Goal: Task Accomplishment & Management: Use online tool/utility

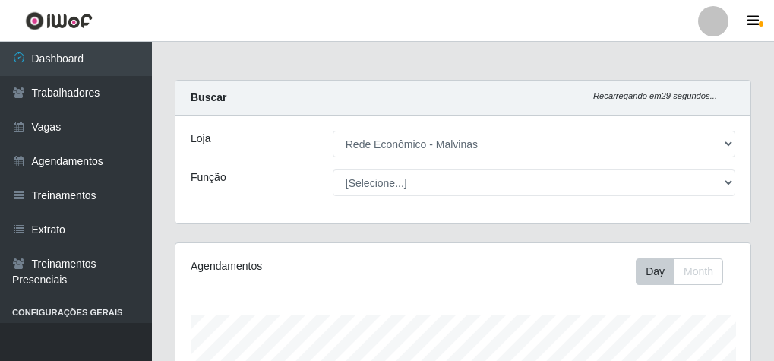
select select "194"
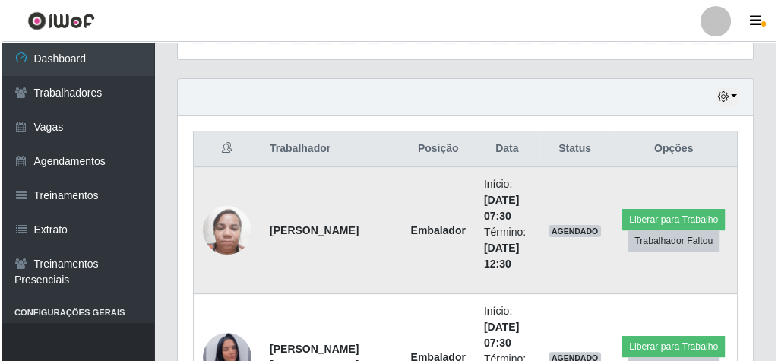
scroll to position [556, 0]
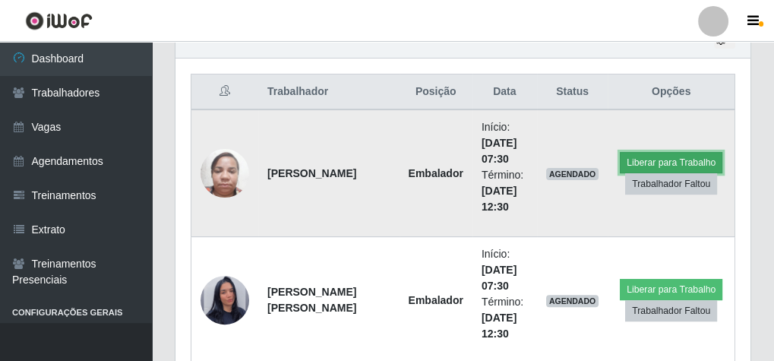
click at [644, 158] on button "Liberar para Trabalho" at bounding box center [671, 162] width 103 height 21
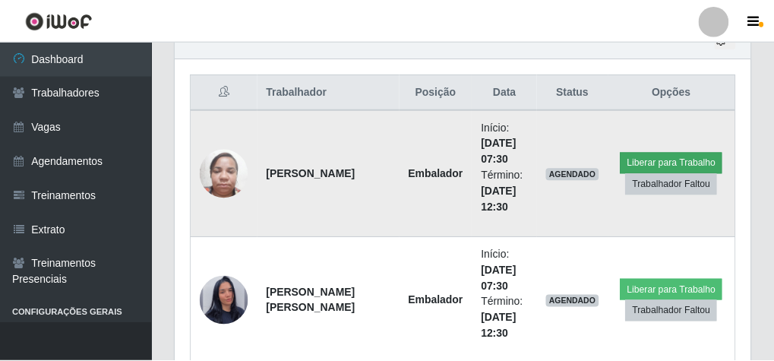
scroll to position [315, 570]
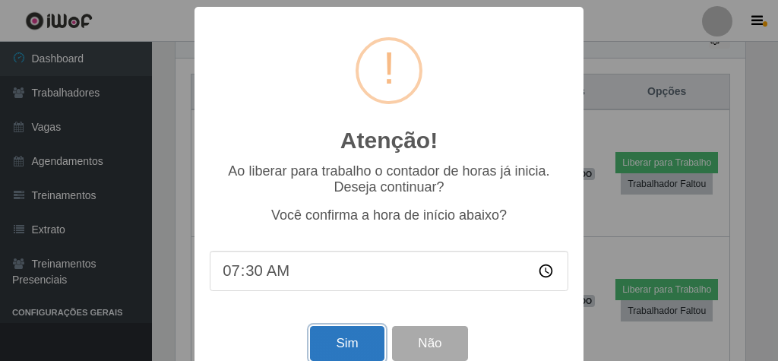
click at [326, 349] on button "Sim" at bounding box center [347, 344] width 74 height 36
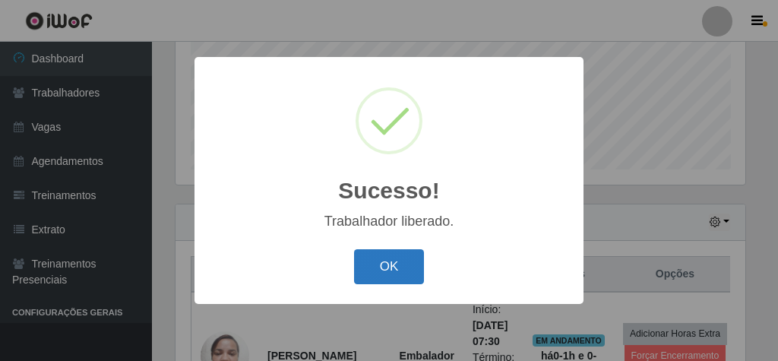
click at [412, 266] on button "OK" at bounding box center [389, 267] width 71 height 36
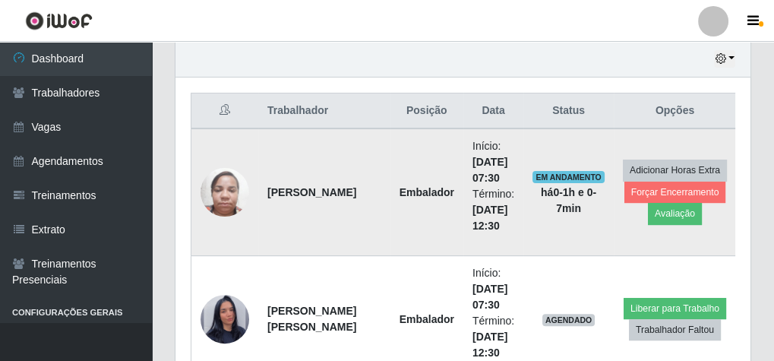
scroll to position [435, 0]
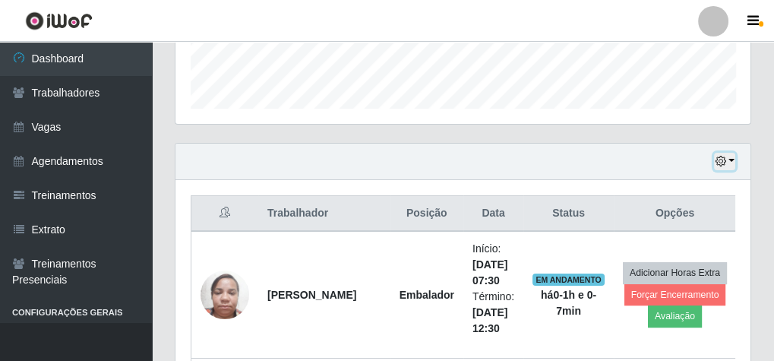
click at [732, 162] on button "button" at bounding box center [724, 161] width 21 height 17
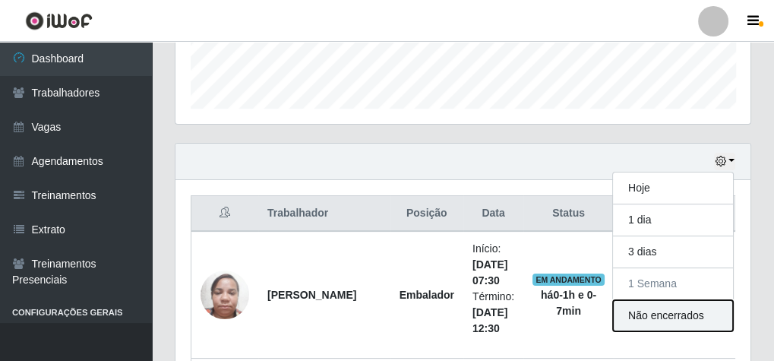
click at [654, 318] on button "Não encerrados" at bounding box center [673, 315] width 120 height 31
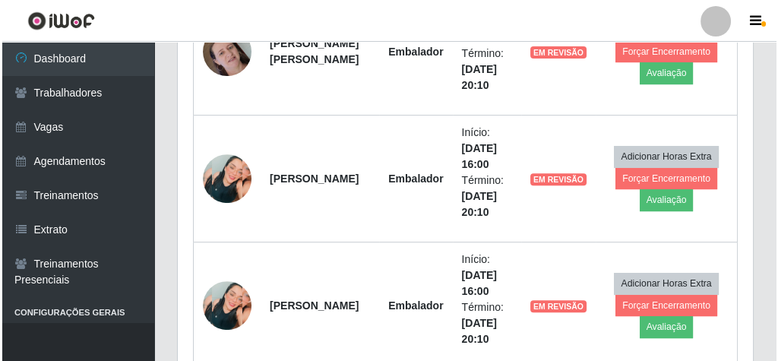
scroll to position [556, 0]
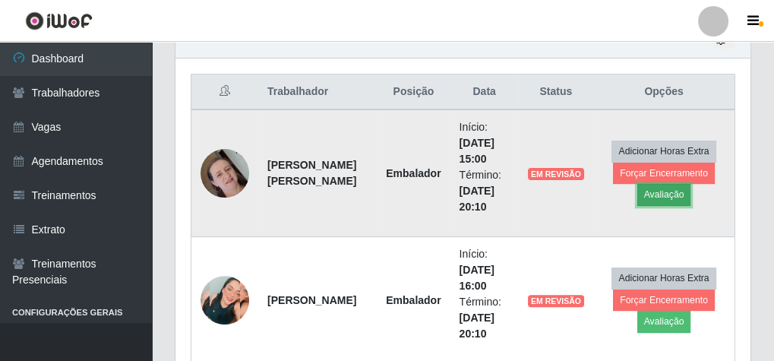
click at [664, 194] on button "Avaliação" at bounding box center [664, 194] width 54 height 21
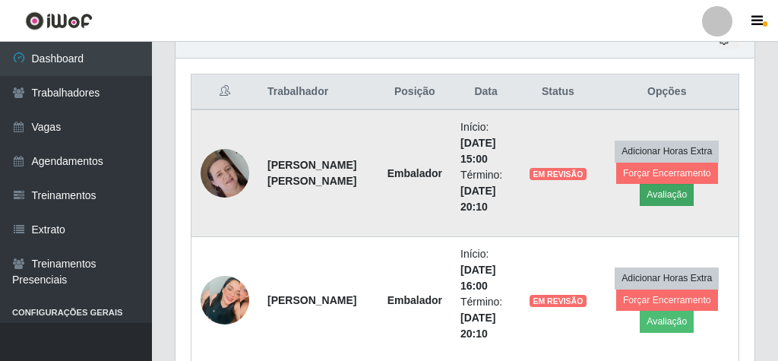
scroll to position [315, 570]
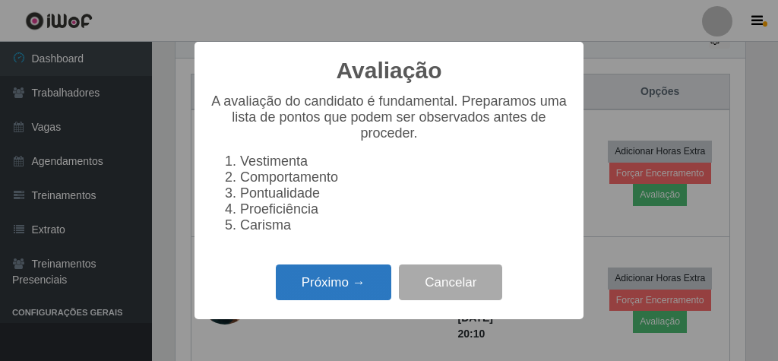
click at [382, 294] on button "Próximo →" at bounding box center [333, 282] width 115 height 36
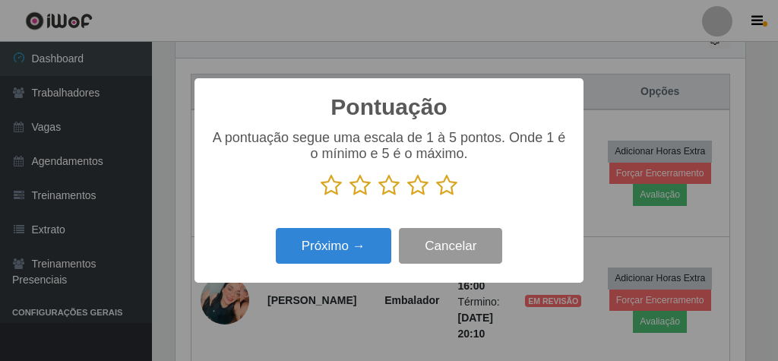
scroll to position [759450, 759194]
drag, startPoint x: 450, startPoint y: 188, endPoint x: 444, endPoint y: 197, distance: 10.3
click at [448, 191] on icon at bounding box center [446, 185] width 21 height 23
click at [436, 197] on input "radio" at bounding box center [436, 197] width 0 height 0
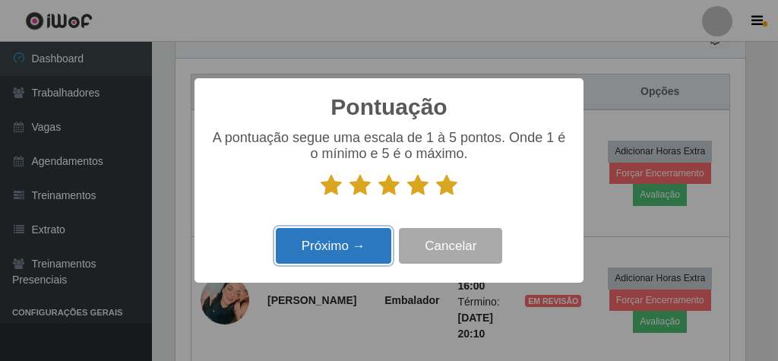
click at [360, 244] on button "Próximo →" at bounding box center [333, 246] width 115 height 36
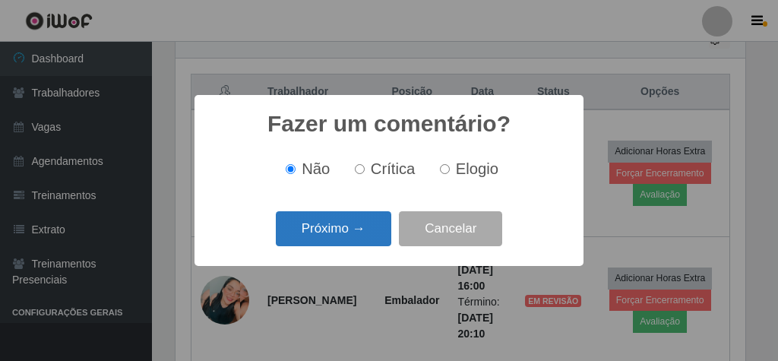
click at [349, 232] on button "Próximo →" at bounding box center [333, 229] width 115 height 36
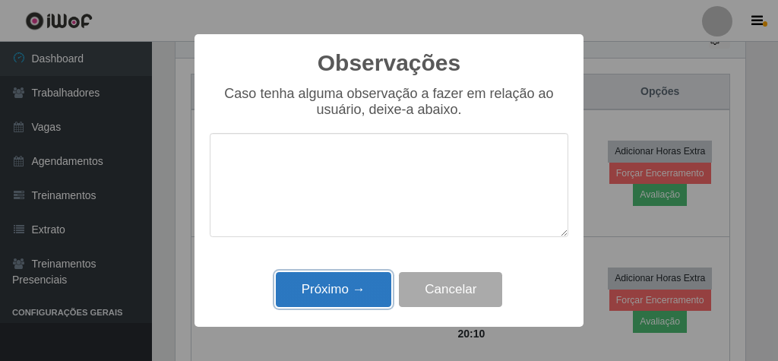
click at [349, 287] on button "Próximo →" at bounding box center [333, 290] width 115 height 36
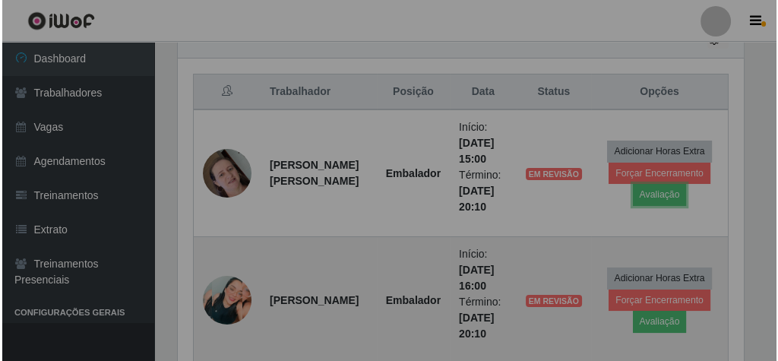
scroll to position [315, 575]
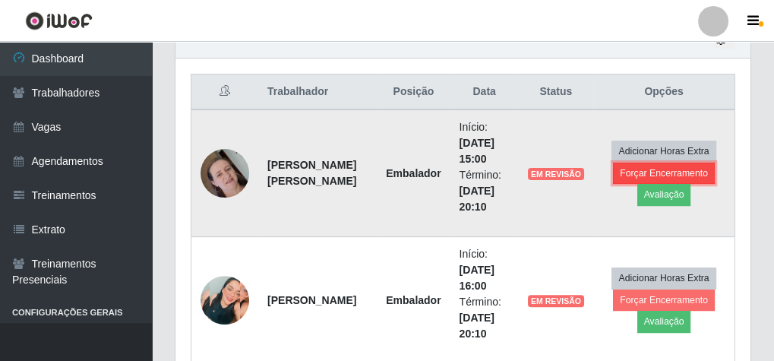
click at [626, 172] on button "Forçar Encerramento" at bounding box center [664, 173] width 102 height 21
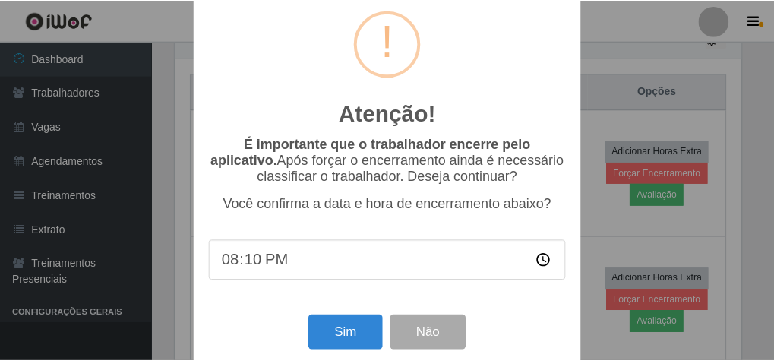
scroll to position [49, 0]
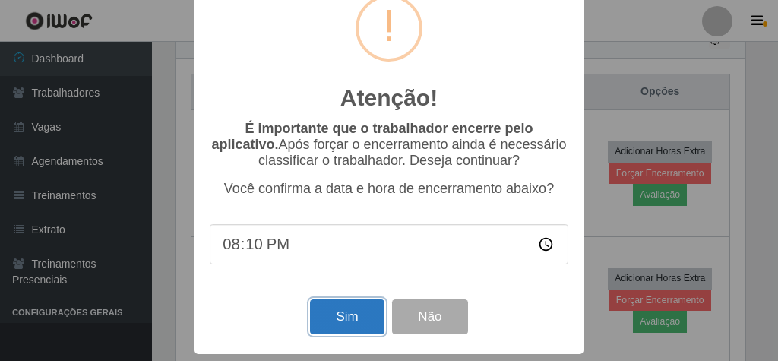
click at [356, 312] on button "Sim" at bounding box center [347, 317] width 74 height 36
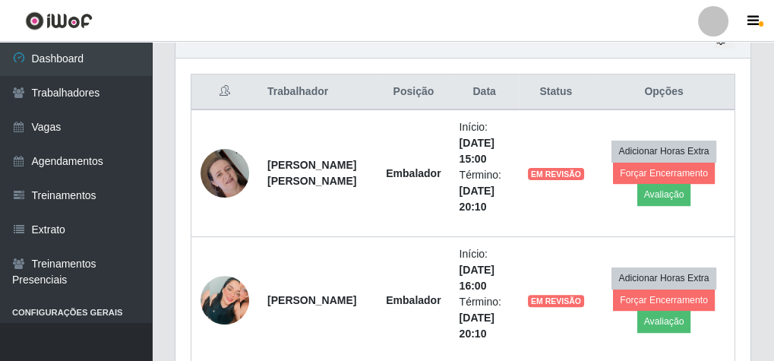
scroll to position [315, 570]
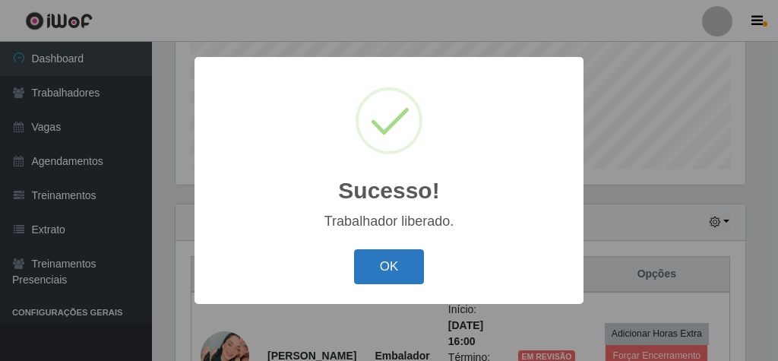
click at [391, 261] on button "OK" at bounding box center [389, 267] width 71 height 36
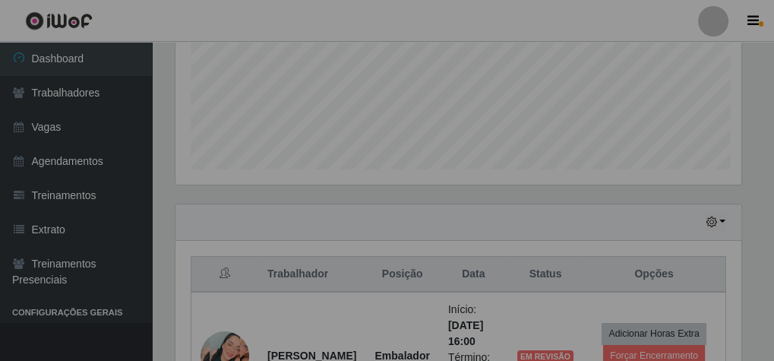
scroll to position [0, 0]
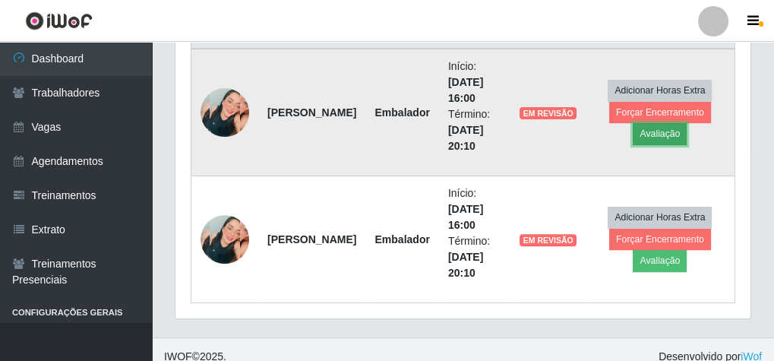
click at [675, 137] on button "Avaliação" at bounding box center [660, 133] width 54 height 21
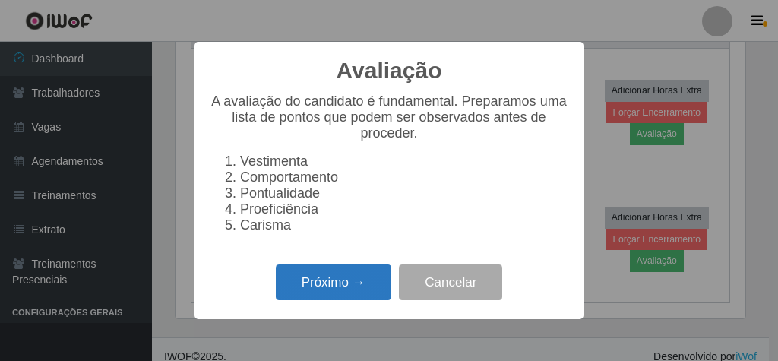
click at [359, 283] on button "Próximo →" at bounding box center [333, 282] width 115 height 36
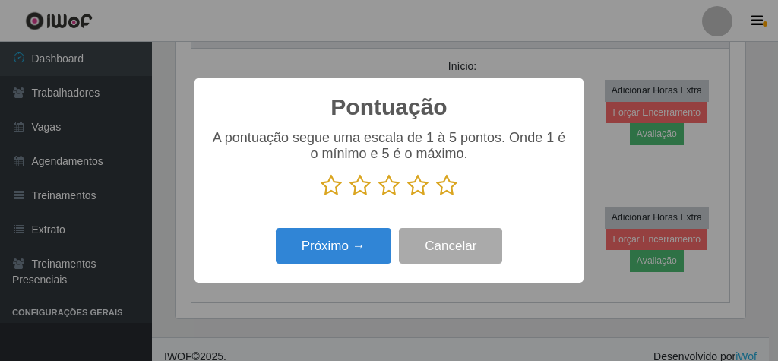
click at [441, 186] on icon at bounding box center [446, 185] width 21 height 23
click at [436, 197] on input "radio" at bounding box center [436, 197] width 0 height 0
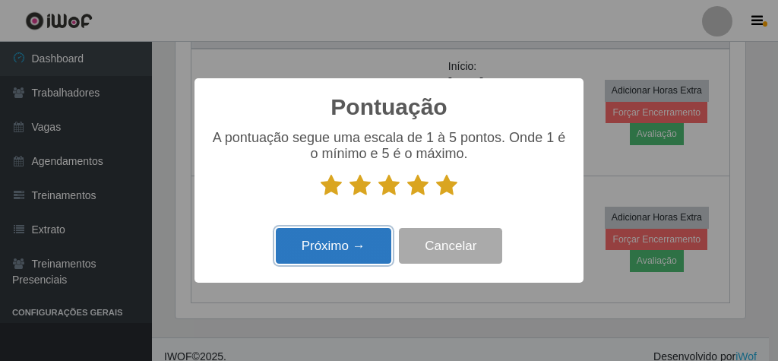
click at [343, 244] on button "Próximo →" at bounding box center [333, 246] width 115 height 36
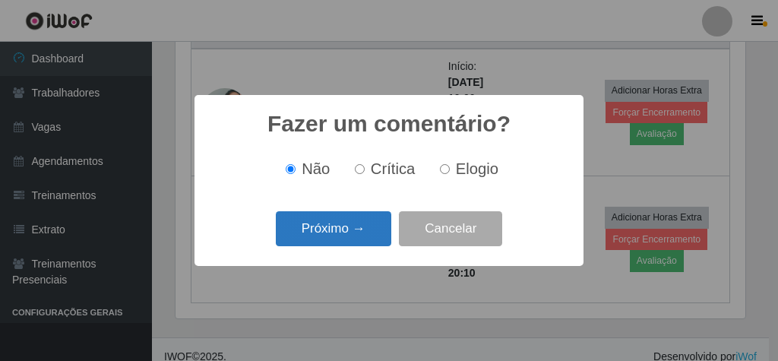
click at [349, 230] on button "Próximo →" at bounding box center [333, 229] width 115 height 36
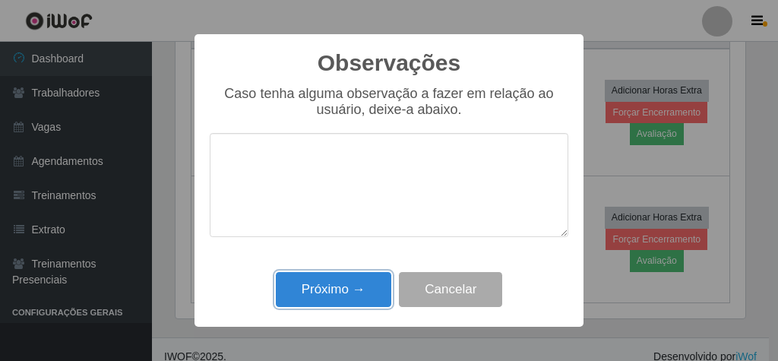
drag, startPoint x: 350, startPoint y: 279, endPoint x: 428, endPoint y: 264, distance: 78.8
click at [351, 279] on button "Próximo →" at bounding box center [333, 290] width 115 height 36
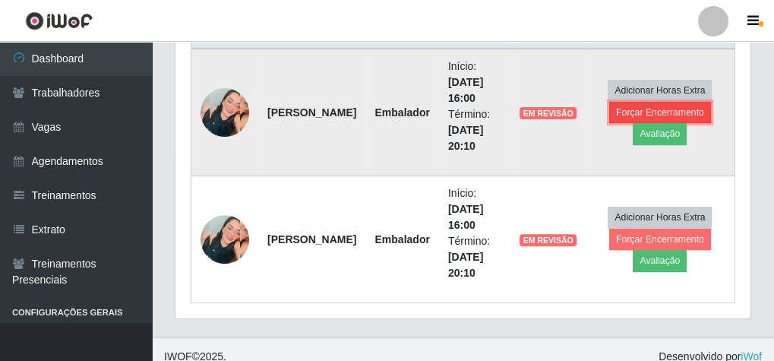
click at [625, 102] on button "Forçar Encerramento" at bounding box center [660, 112] width 102 height 21
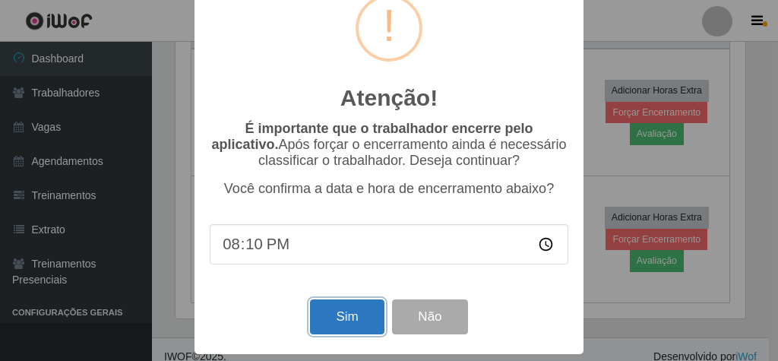
click at [334, 313] on button "Sim" at bounding box center [347, 317] width 74 height 36
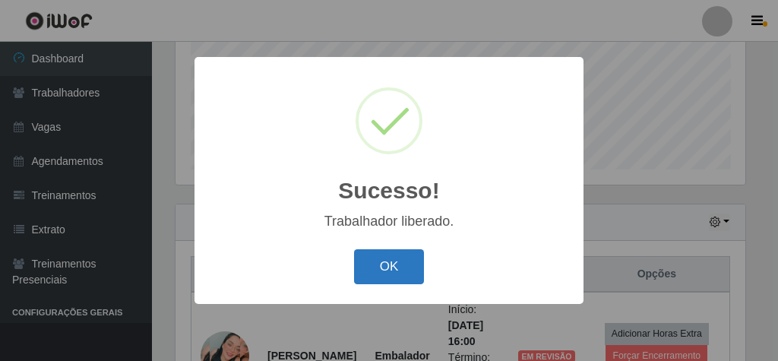
click at [397, 279] on button "OK" at bounding box center [389, 267] width 71 height 36
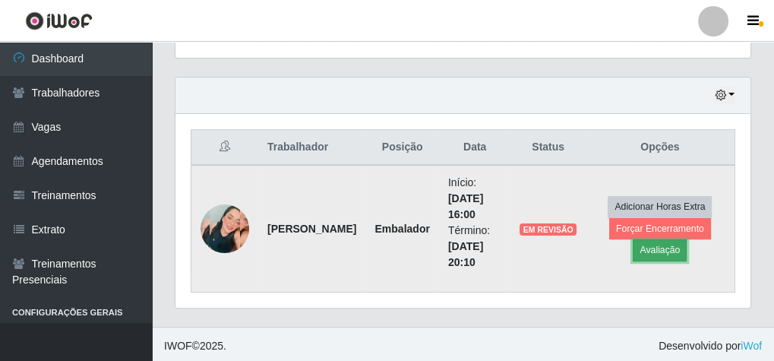
click at [657, 252] on button "Avaliação" at bounding box center [660, 249] width 54 height 21
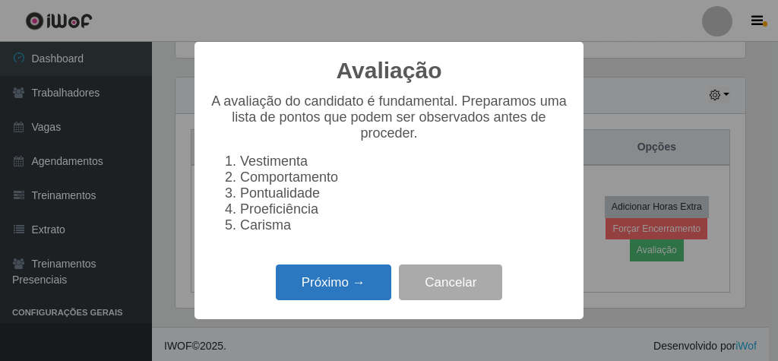
click at [340, 283] on button "Próximo →" at bounding box center [333, 282] width 115 height 36
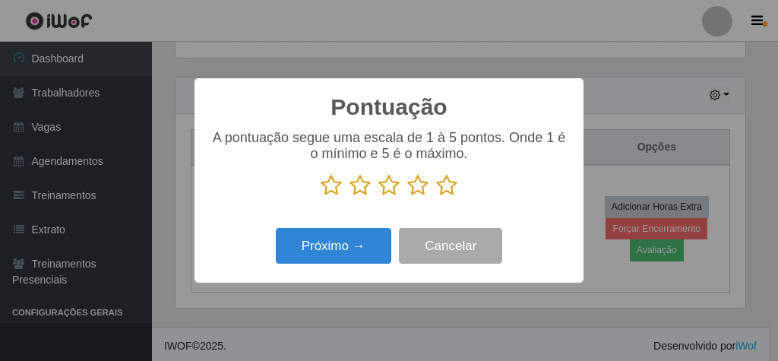
click at [451, 188] on icon at bounding box center [446, 185] width 21 height 23
click at [436, 197] on input "radio" at bounding box center [436, 197] width 0 height 0
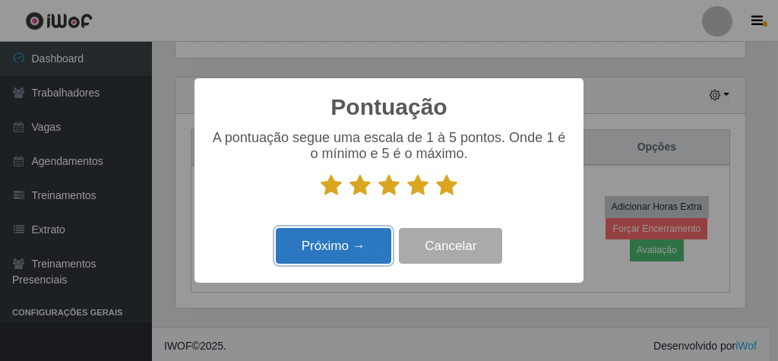
click at [308, 245] on button "Próximo →" at bounding box center [333, 246] width 115 height 36
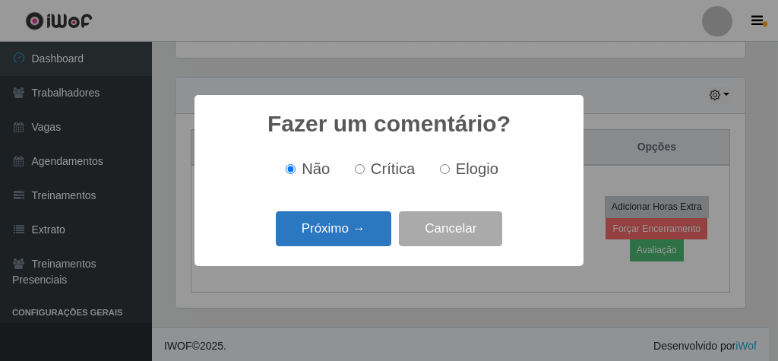
click at [349, 232] on button "Próximo →" at bounding box center [333, 229] width 115 height 36
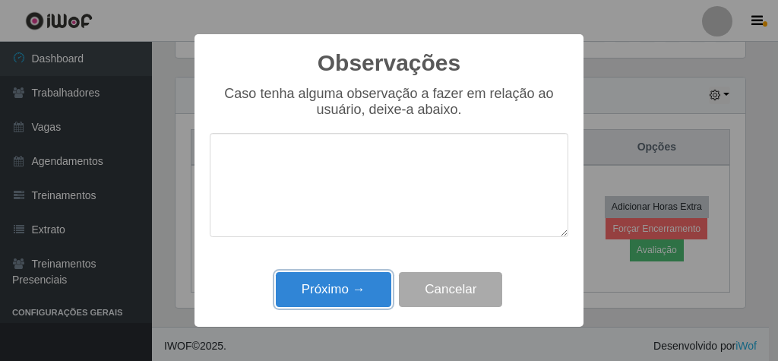
click at [355, 274] on button "Próximo →" at bounding box center [333, 290] width 115 height 36
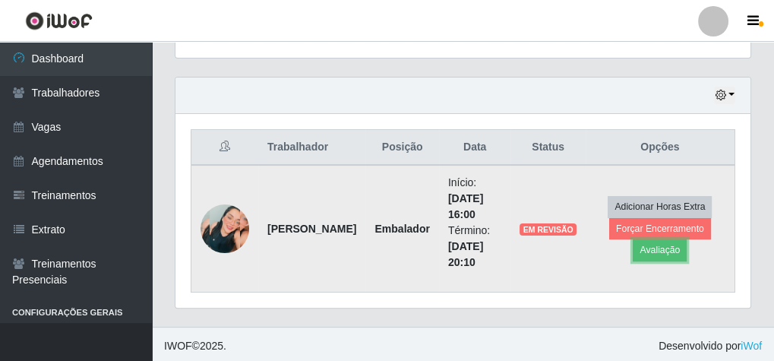
click at [365, 282] on td "Embalador" at bounding box center [401, 229] width 73 height 128
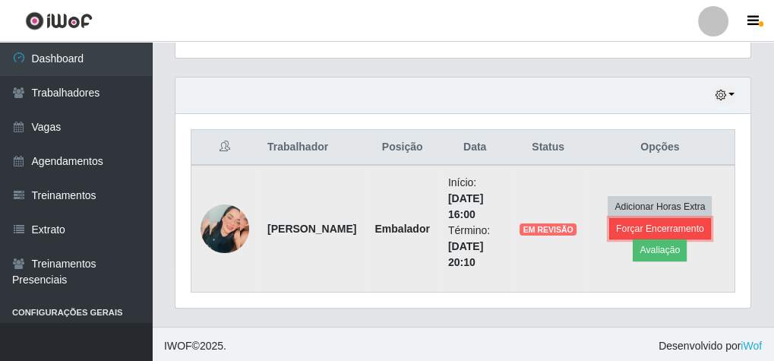
click at [626, 229] on button "Forçar Encerramento" at bounding box center [660, 228] width 102 height 21
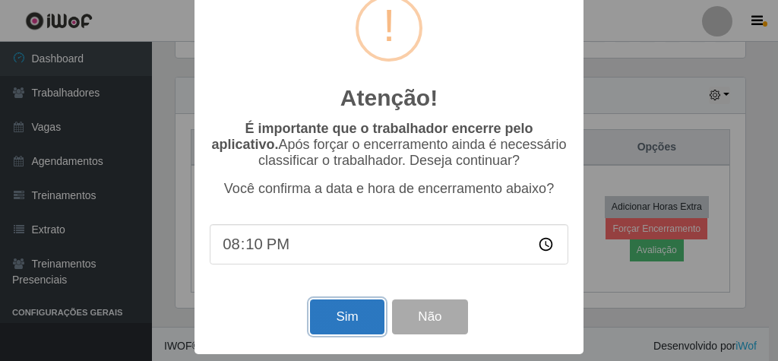
click at [341, 309] on button "Sim" at bounding box center [347, 317] width 74 height 36
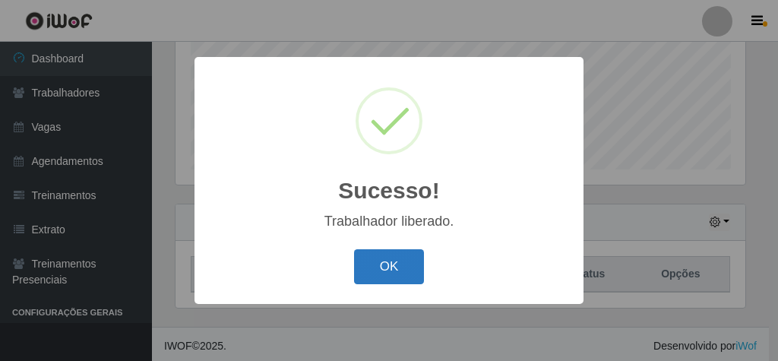
click at [400, 270] on button "OK" at bounding box center [389, 267] width 71 height 36
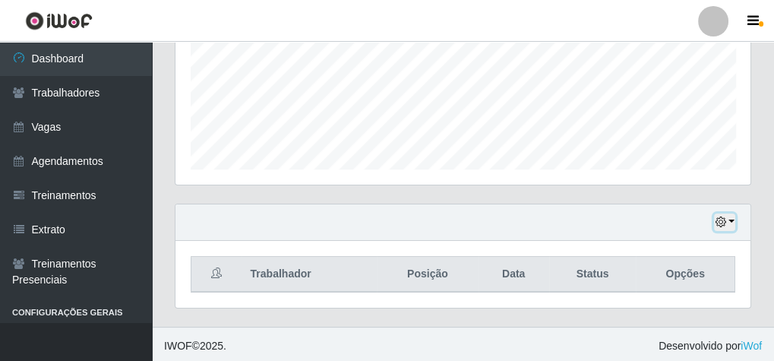
click at [733, 220] on button "button" at bounding box center [724, 221] width 21 height 17
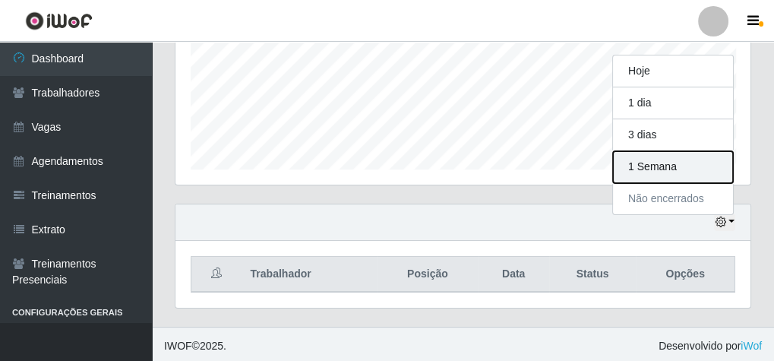
click at [694, 160] on button "1 Semana" at bounding box center [673, 167] width 120 height 32
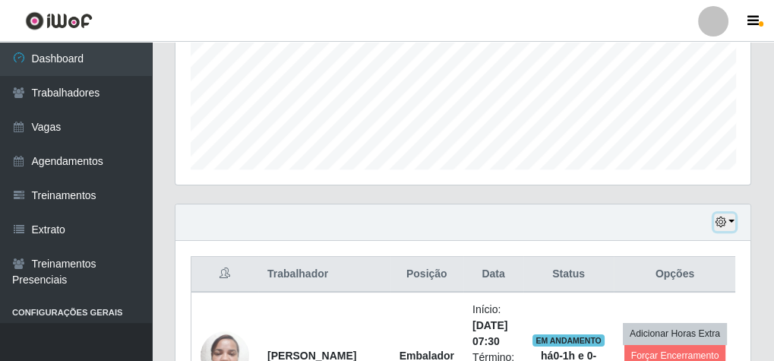
click at [729, 216] on button "button" at bounding box center [724, 221] width 21 height 17
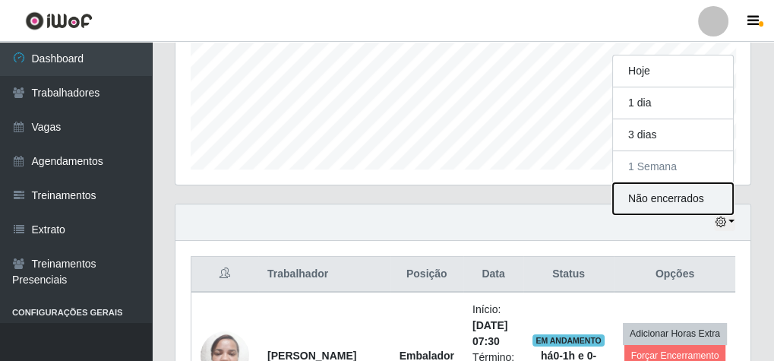
click at [696, 194] on button "Não encerrados" at bounding box center [673, 198] width 120 height 31
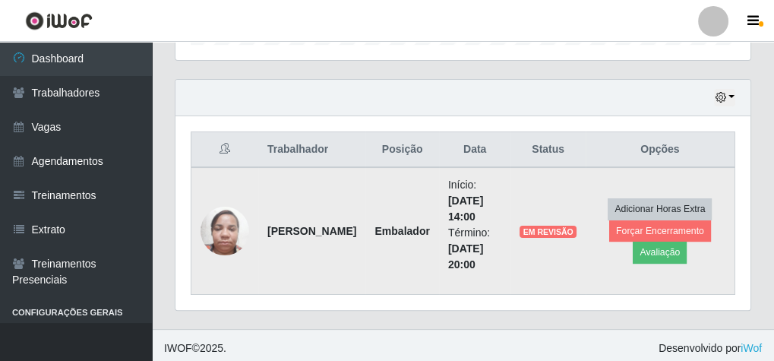
scroll to position [501, 0]
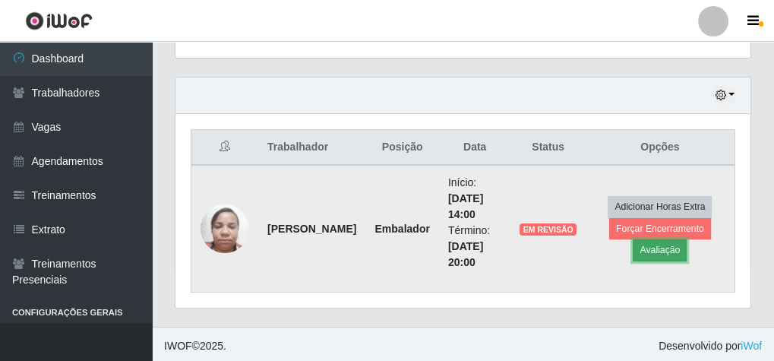
click at [648, 243] on button "Avaliação" at bounding box center [660, 249] width 54 height 21
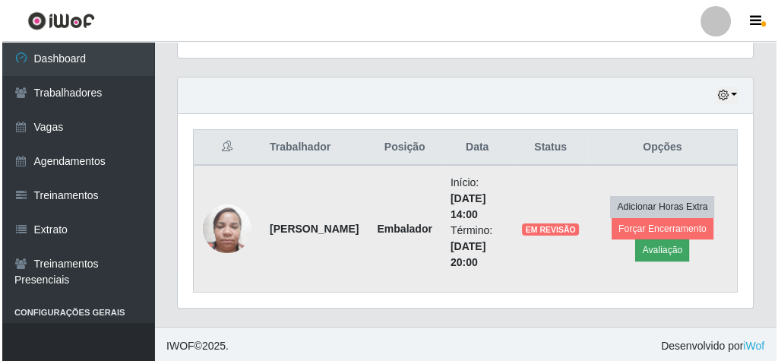
scroll to position [315, 570]
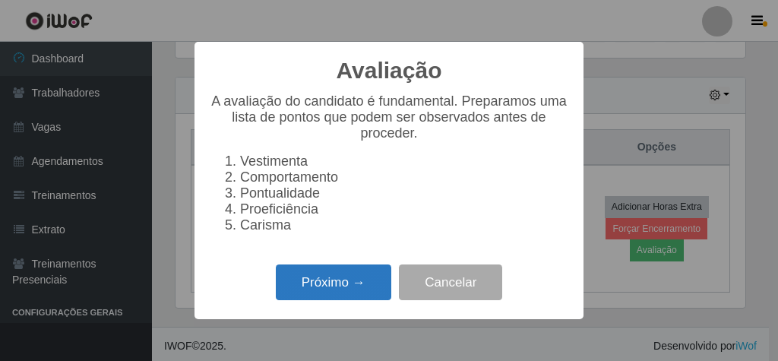
click at [329, 291] on button "Próximo →" at bounding box center [333, 282] width 115 height 36
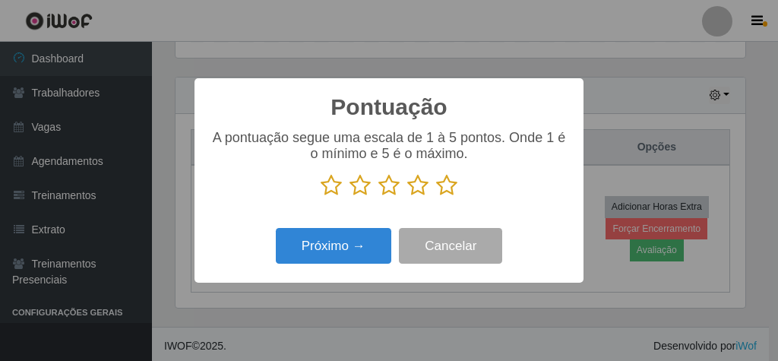
click at [443, 186] on icon at bounding box center [446, 185] width 21 height 23
click at [436, 197] on input "radio" at bounding box center [436, 197] width 0 height 0
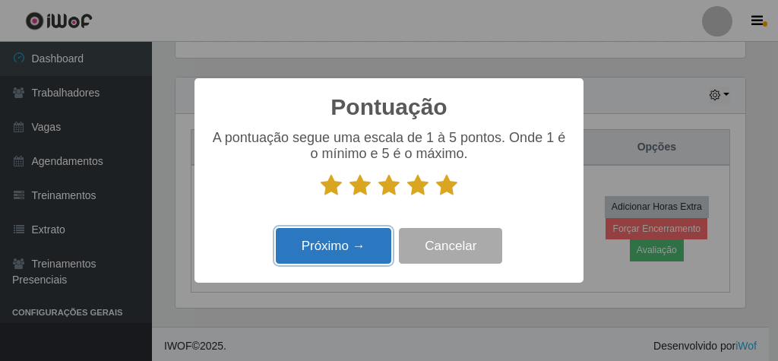
click at [331, 256] on button "Próximo →" at bounding box center [333, 246] width 115 height 36
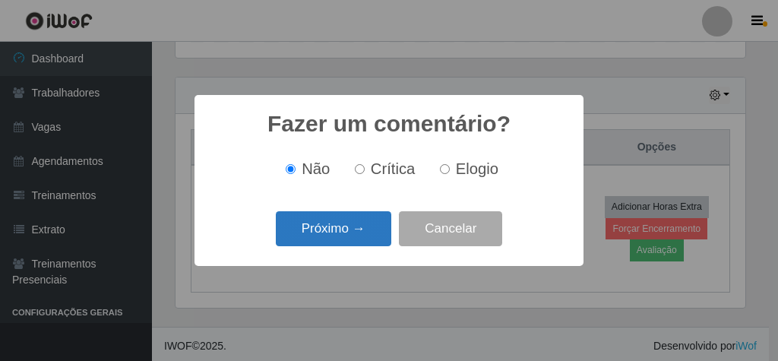
click at [316, 232] on button "Próximo →" at bounding box center [333, 229] width 115 height 36
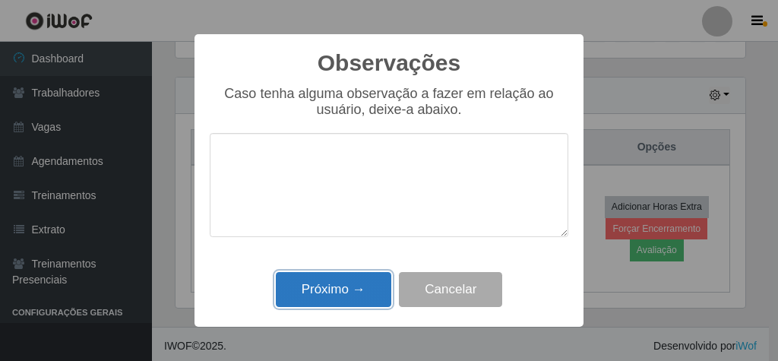
click at [305, 290] on button "Próximo →" at bounding box center [333, 290] width 115 height 36
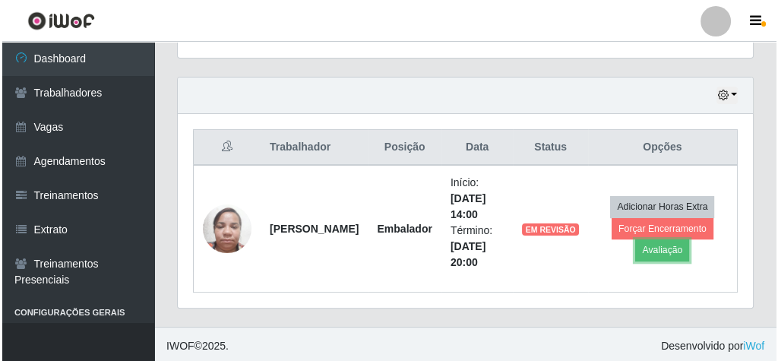
scroll to position [315, 575]
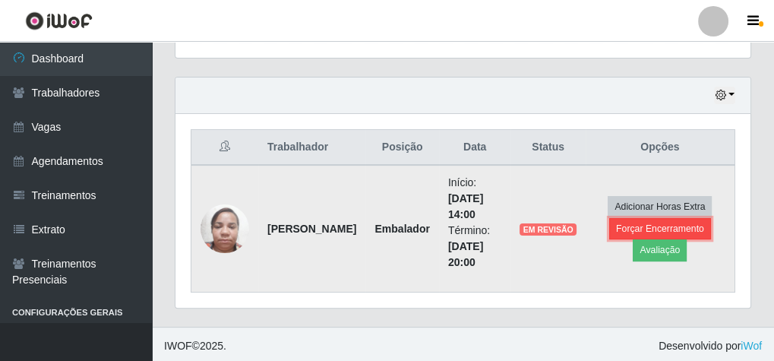
click at [672, 223] on button "Forçar Encerramento" at bounding box center [660, 228] width 102 height 21
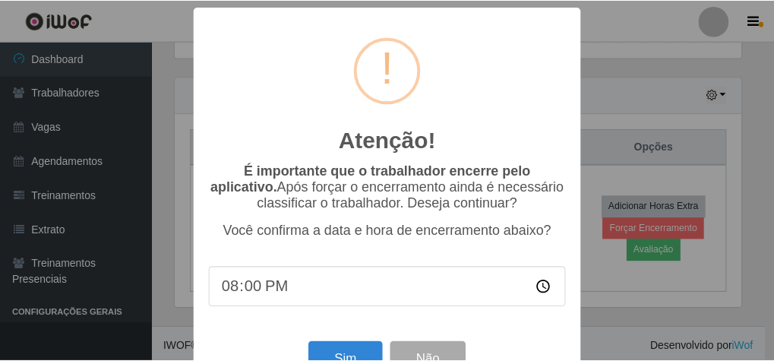
scroll to position [49, 0]
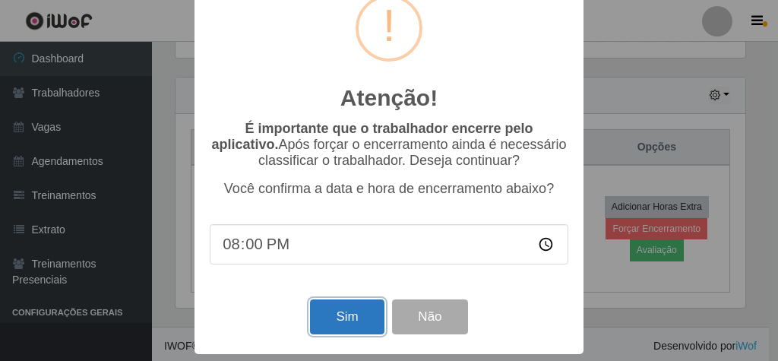
click at [334, 315] on button "Sim" at bounding box center [347, 317] width 74 height 36
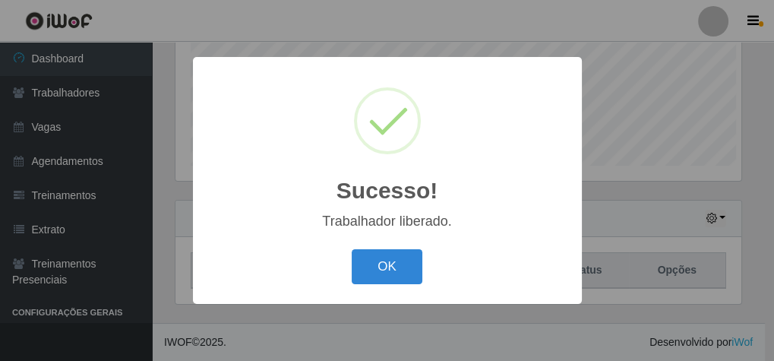
scroll to position [315, 570]
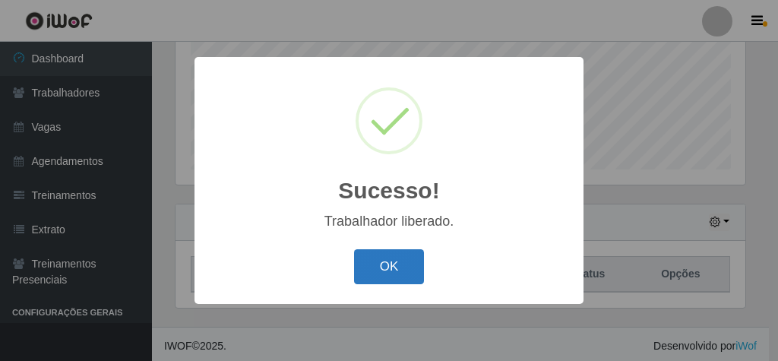
click at [393, 266] on button "OK" at bounding box center [389, 267] width 71 height 36
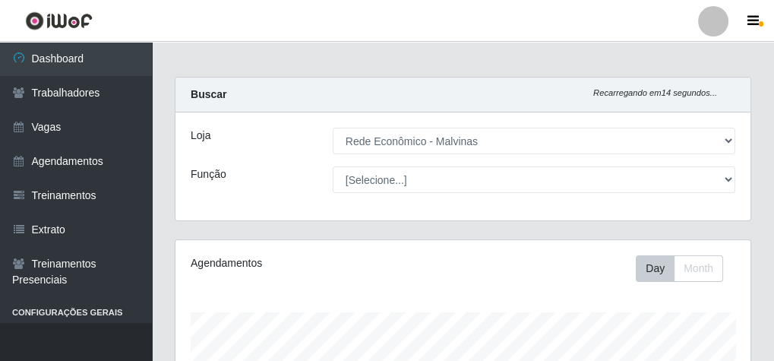
scroll to position [0, 0]
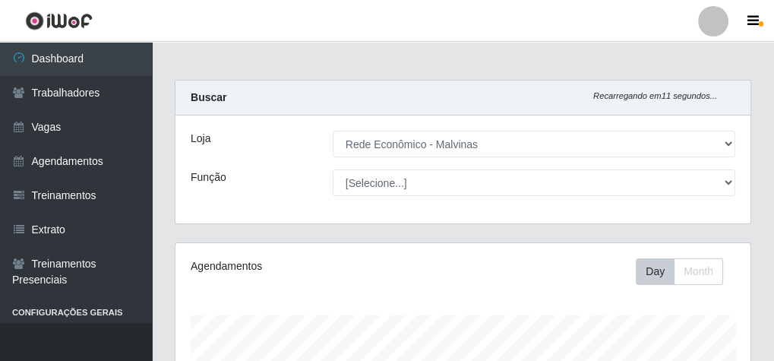
click at [493, 195] on div "Loja [Selecione...] Rede Econômico - Malvinas Rede Econômico - Prata Função [Se…" at bounding box center [463, 169] width 575 height 108
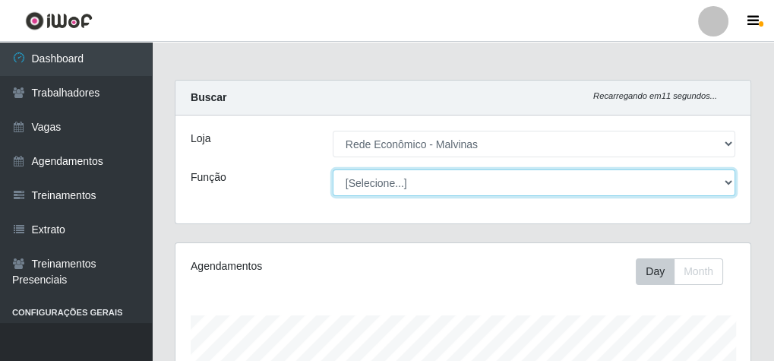
drag, startPoint x: 470, startPoint y: 176, endPoint x: 463, endPoint y: 182, distance: 9.3
click at [470, 176] on select "[Selecione...] Embalador Embalador + Embalador ++ Operador de Caixa Operador de…" at bounding box center [534, 182] width 403 height 27
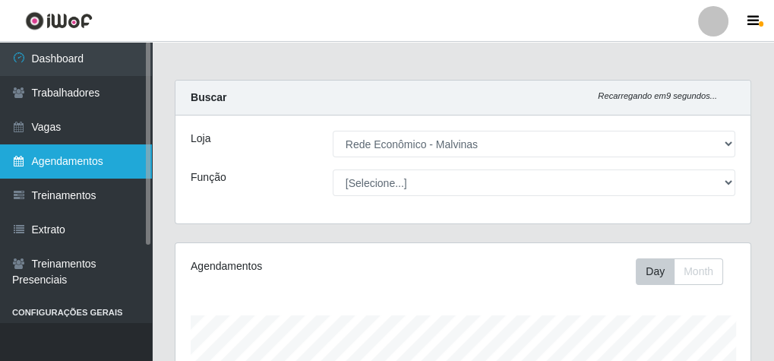
drag, startPoint x: 277, startPoint y: 301, endPoint x: 32, endPoint y: 166, distance: 279.2
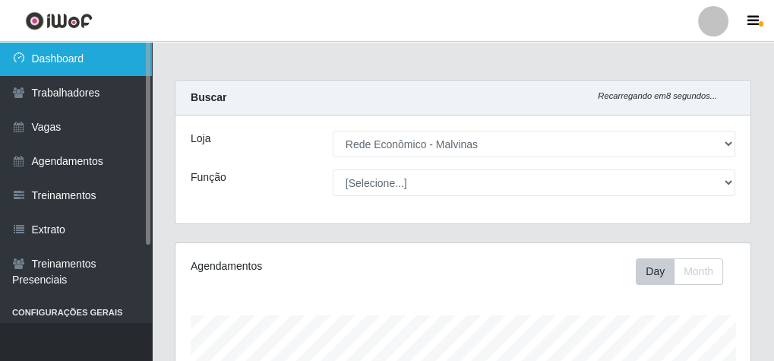
click at [62, 52] on link "Dashboard" at bounding box center [76, 59] width 152 height 34
click at [71, 62] on link "Dashboard" at bounding box center [76, 59] width 152 height 34
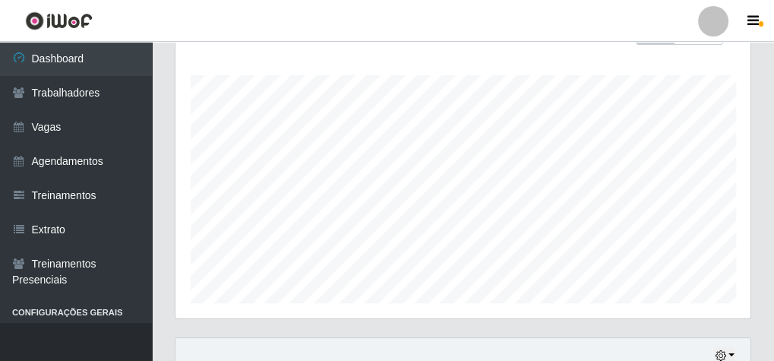
scroll to position [374, 0]
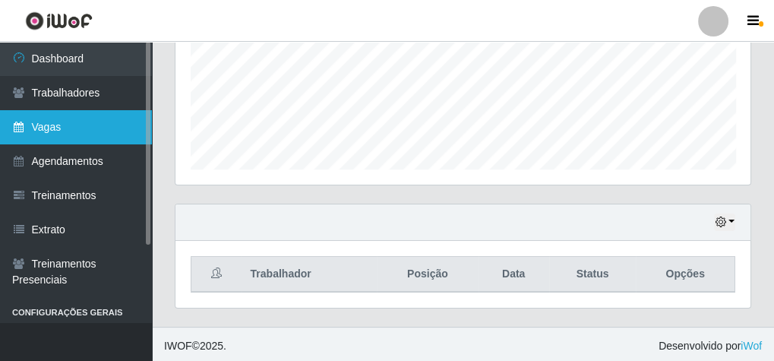
click at [30, 125] on link "Vagas" at bounding box center [76, 127] width 152 height 34
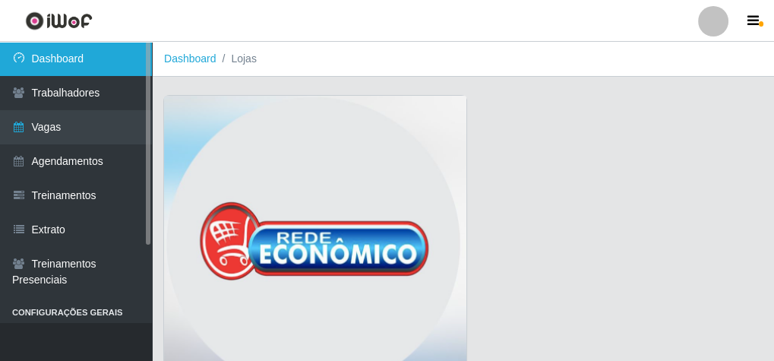
click at [104, 52] on link "Dashboard" at bounding box center [76, 59] width 152 height 34
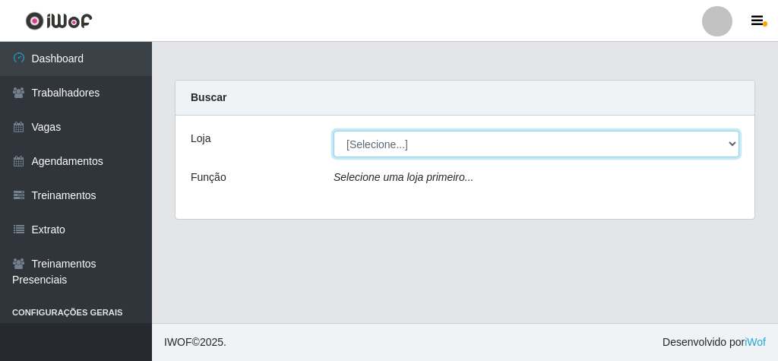
click at [401, 149] on select "[Selecione...] Rede Econômico - Malvinas Rede Econômico - Prata" at bounding box center [537, 144] width 406 height 27
select select "194"
click at [334, 131] on select "[Selecione...] Rede Econômico - Malvinas Rede Econômico - Prata" at bounding box center [537, 144] width 406 height 27
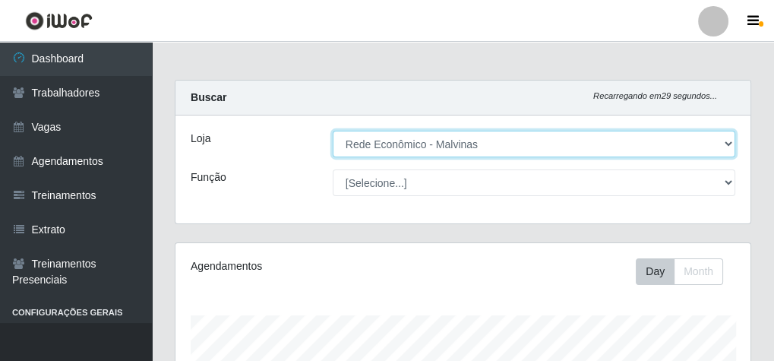
scroll to position [315, 575]
click at [333, 131] on select "[Selecione...] Rede Econômico - Malvinas Rede Econômico - Prata" at bounding box center [534, 144] width 403 height 27
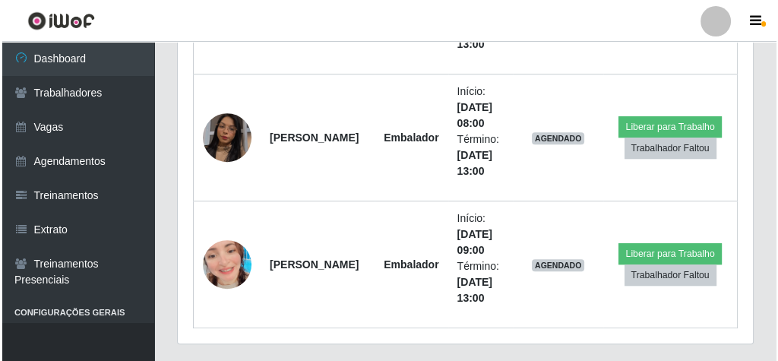
scroll to position [669, 0]
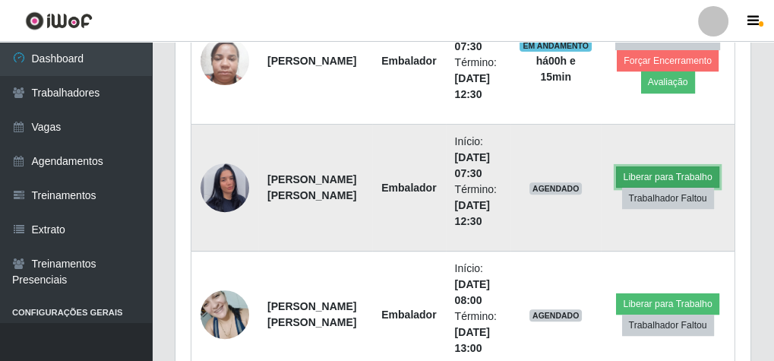
click at [644, 169] on button "Liberar para Trabalho" at bounding box center [667, 176] width 103 height 21
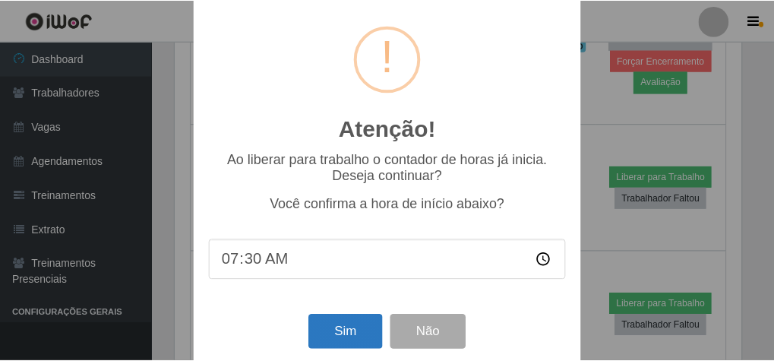
scroll to position [32, 0]
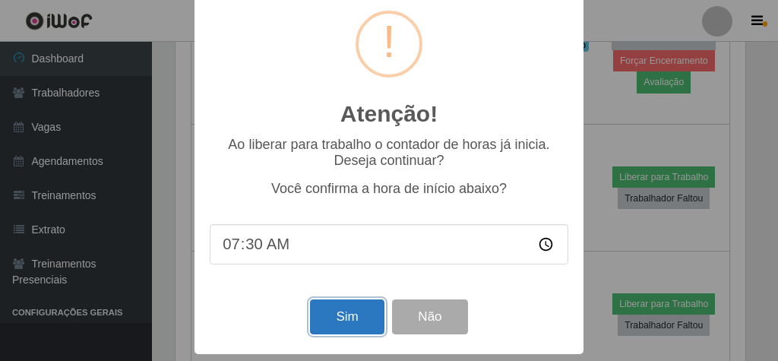
click at [362, 301] on button "Sim" at bounding box center [347, 317] width 74 height 36
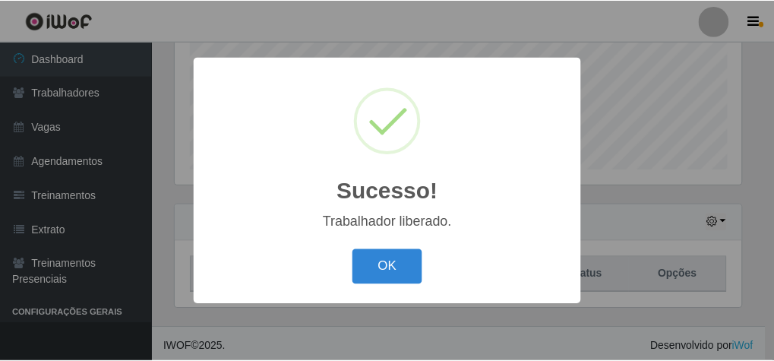
scroll to position [315, 570]
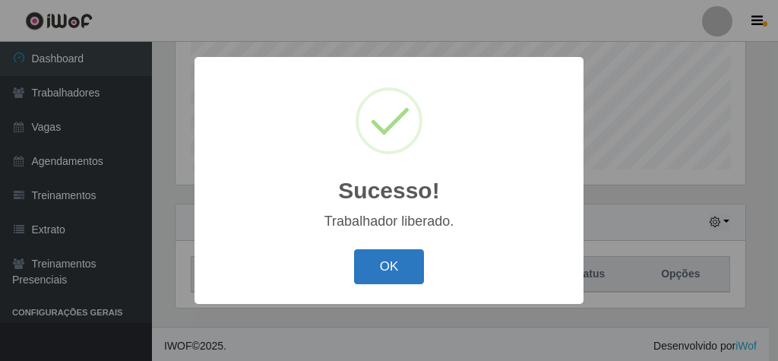
click at [389, 267] on button "OK" at bounding box center [389, 267] width 71 height 36
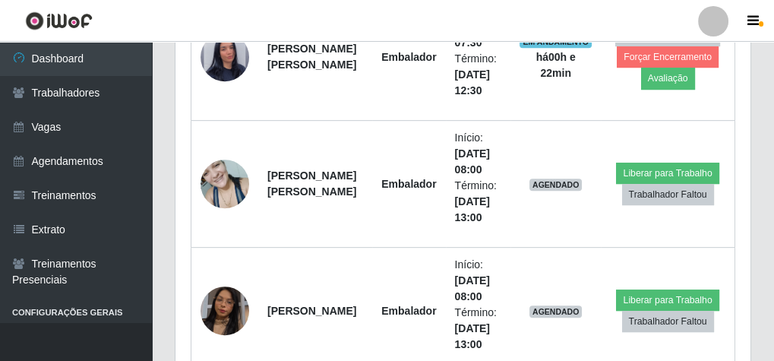
scroll to position [921, 0]
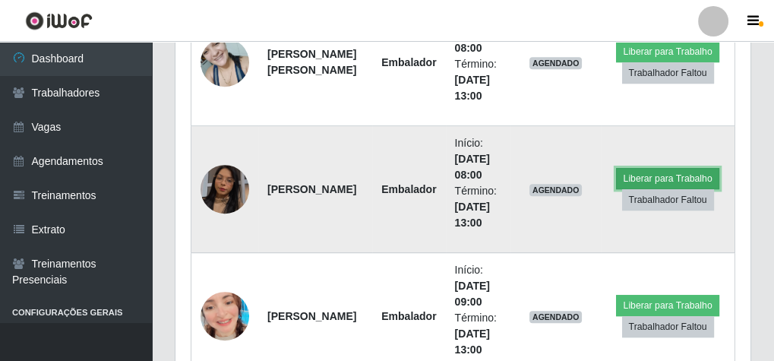
click at [655, 172] on button "Liberar para Trabalho" at bounding box center [667, 178] width 103 height 21
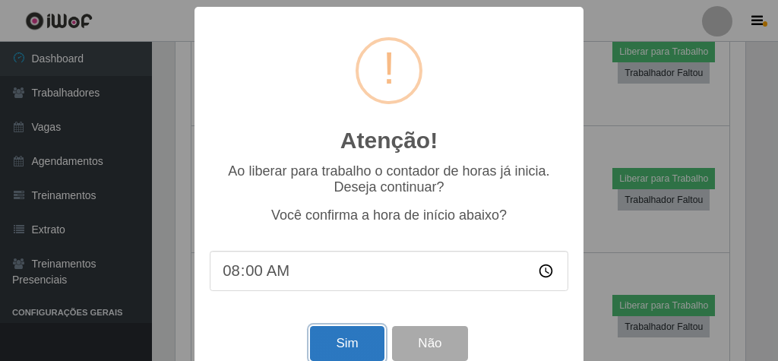
click at [327, 340] on button "Sim" at bounding box center [347, 344] width 74 height 36
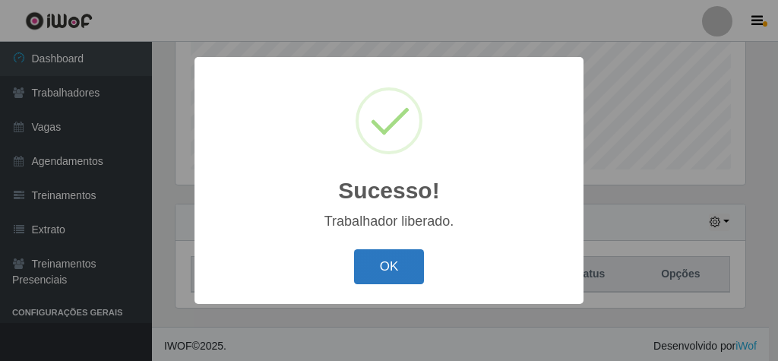
click at [378, 273] on button "OK" at bounding box center [389, 267] width 71 height 36
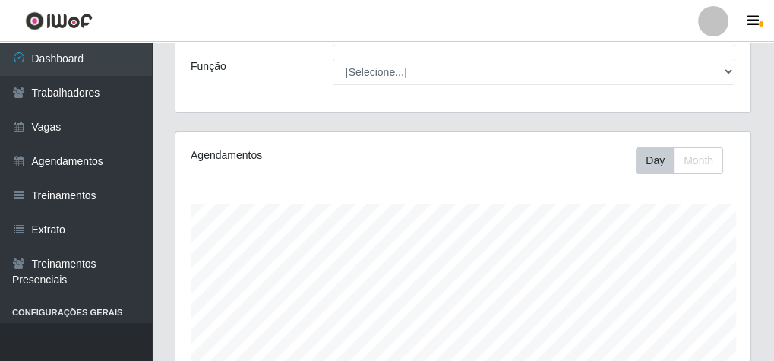
scroll to position [0, 0]
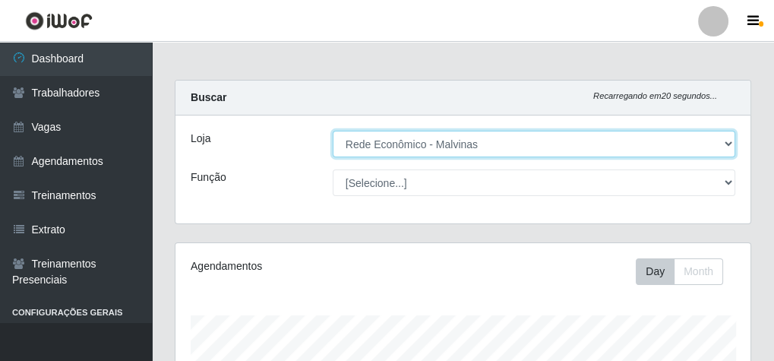
click at [732, 142] on select "[Selecione...] Rede Econômico - Malvinas Rede Econômico - Prata" at bounding box center [534, 144] width 403 height 27
click at [333, 131] on select "[Selecione...] Rede Econômico - Malvinas Rede Econômico - Prata" at bounding box center [534, 144] width 403 height 27
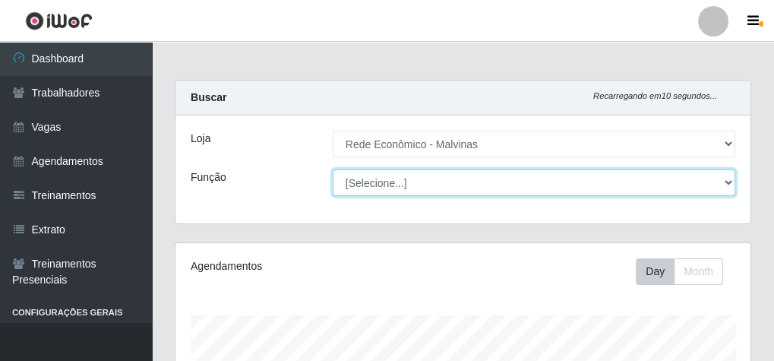
click at [729, 184] on select "[Selecione...] Embalador Embalador + Embalador ++ Operador de Caixa Operador de…" at bounding box center [534, 182] width 403 height 27
select select "1"
click at [333, 169] on select "[Selecione...] Embalador Embalador + Embalador ++ Operador de Caixa Operador de…" at bounding box center [534, 182] width 403 height 27
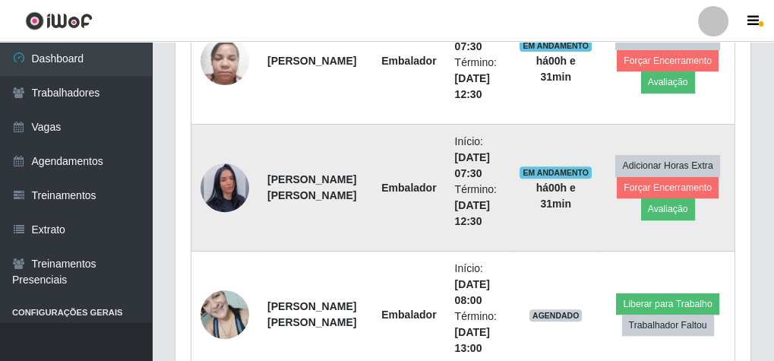
scroll to position [729, 0]
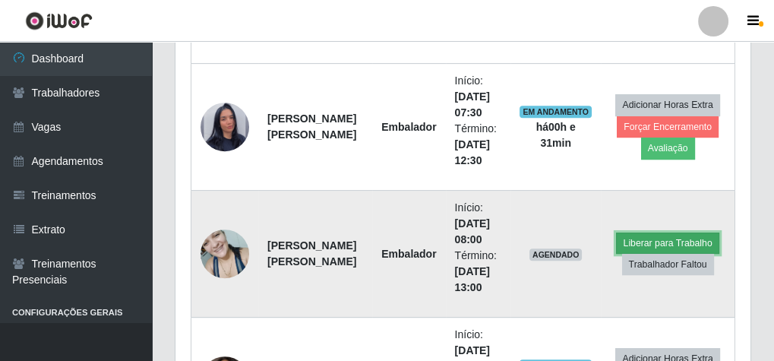
click at [641, 240] on button "Liberar para Trabalho" at bounding box center [667, 242] width 103 height 21
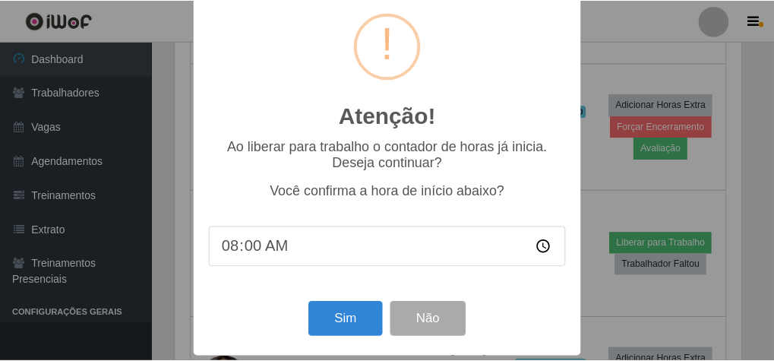
scroll to position [32, 0]
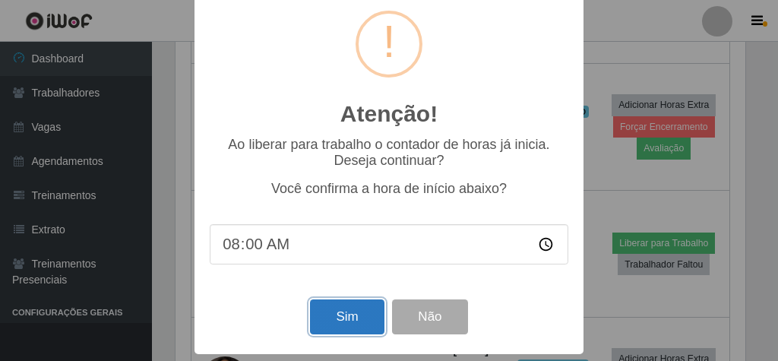
click at [342, 324] on button "Sim" at bounding box center [347, 317] width 74 height 36
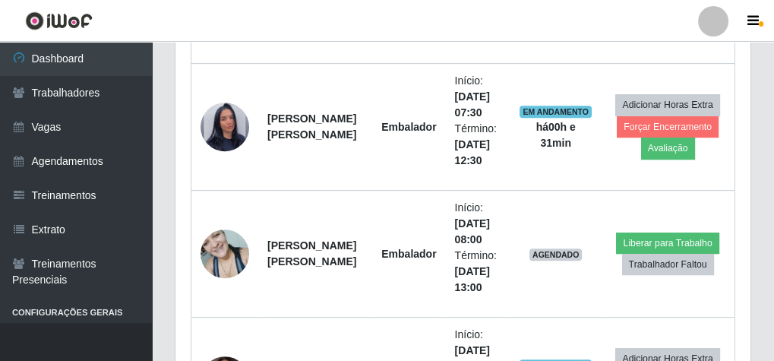
scroll to position [315, 570]
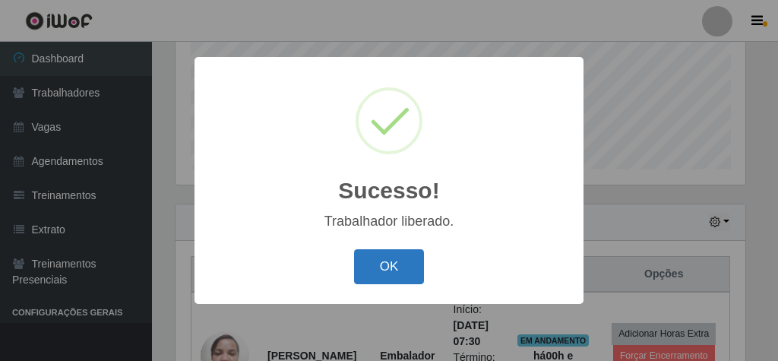
click at [384, 262] on button "OK" at bounding box center [389, 267] width 71 height 36
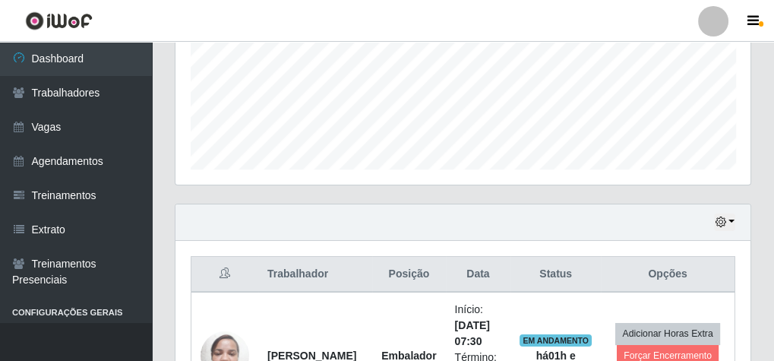
scroll to position [1007, 0]
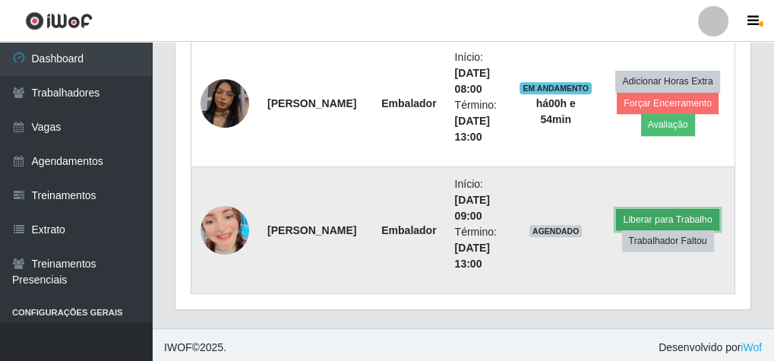
click at [666, 213] on button "Liberar para Trabalho" at bounding box center [667, 219] width 103 height 21
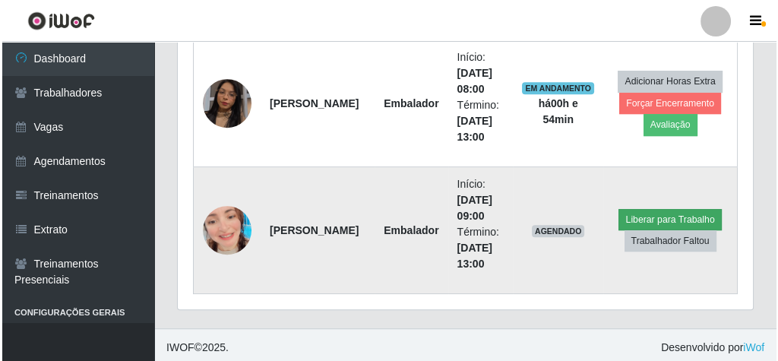
scroll to position [315, 570]
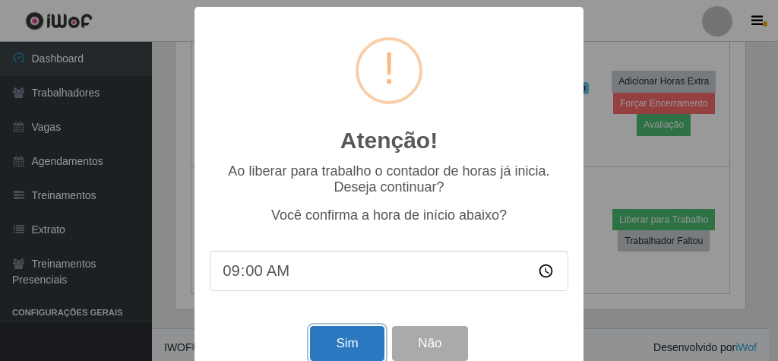
click at [354, 349] on button "Sim" at bounding box center [347, 344] width 74 height 36
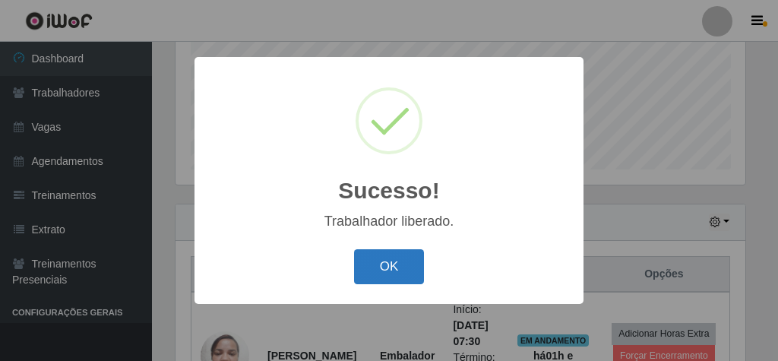
click at [379, 274] on button "OK" at bounding box center [389, 267] width 71 height 36
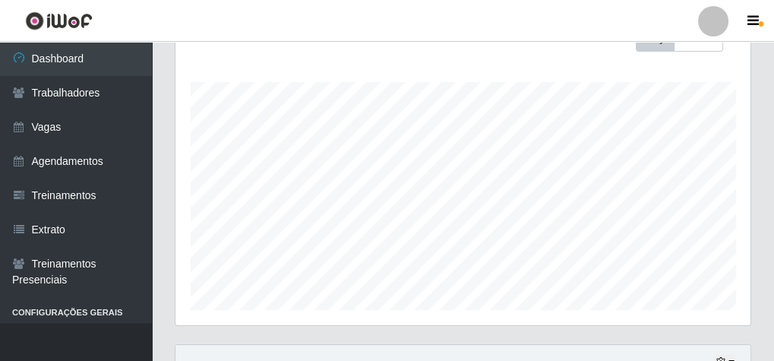
scroll to position [70, 0]
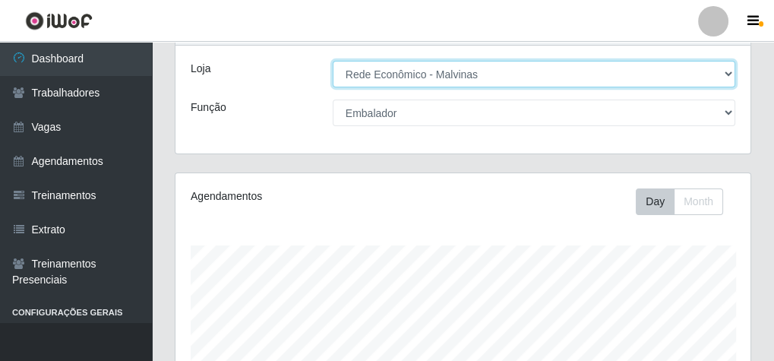
click at [729, 70] on select "[Selecione...] Rede Econômico - Malvinas Rede Econômico - Prata" at bounding box center [534, 74] width 403 height 27
click at [333, 61] on select "[Selecione...] Rede Econômico - Malvinas Rede Econômico - Prata" at bounding box center [534, 74] width 403 height 27
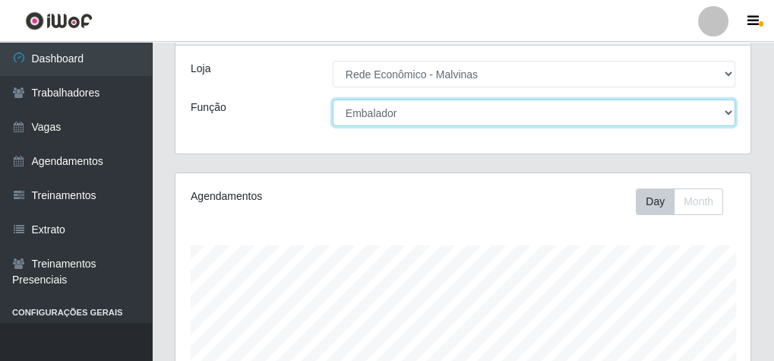
click at [726, 108] on select "[Selecione...] Embalador Embalador + Embalador ++ Operador de Caixa Operador de…" at bounding box center [534, 113] width 403 height 27
click at [333, 100] on select "[Selecione...] Embalador Embalador + Embalador ++ Operador de Caixa Operador de…" at bounding box center [534, 113] width 403 height 27
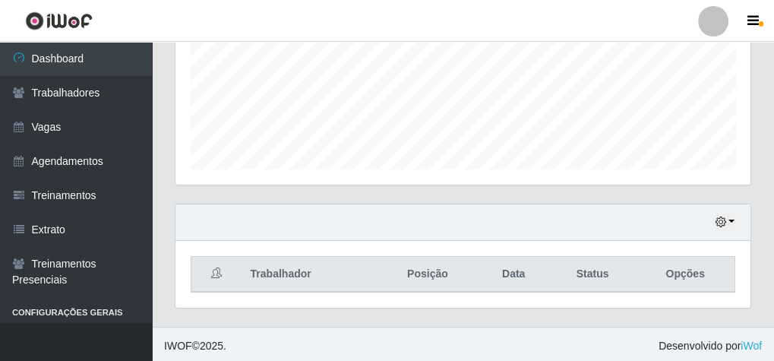
scroll to position [1007, 0]
